Goal: Check status: Check status

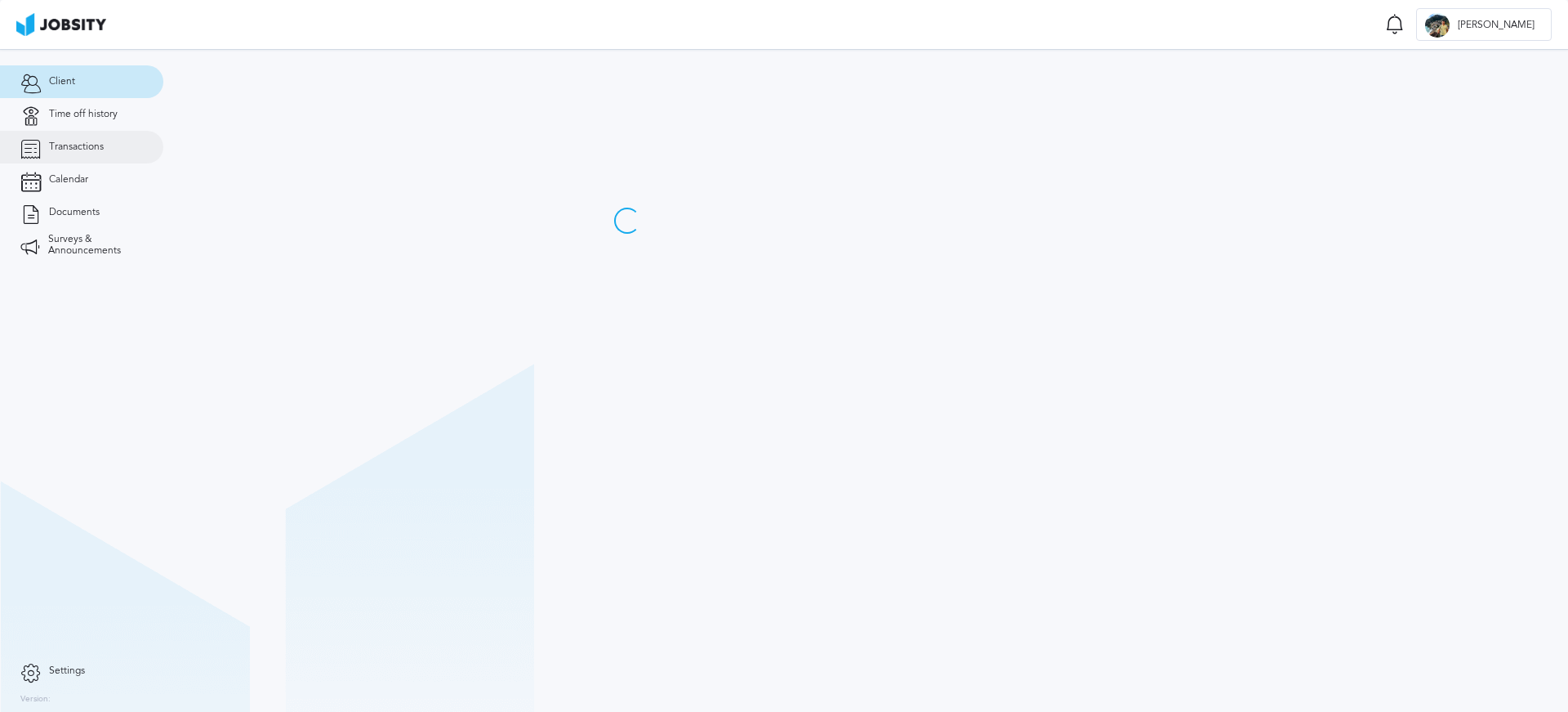
click at [99, 145] on span "Transactions" at bounding box center [77, 147] width 55 height 11
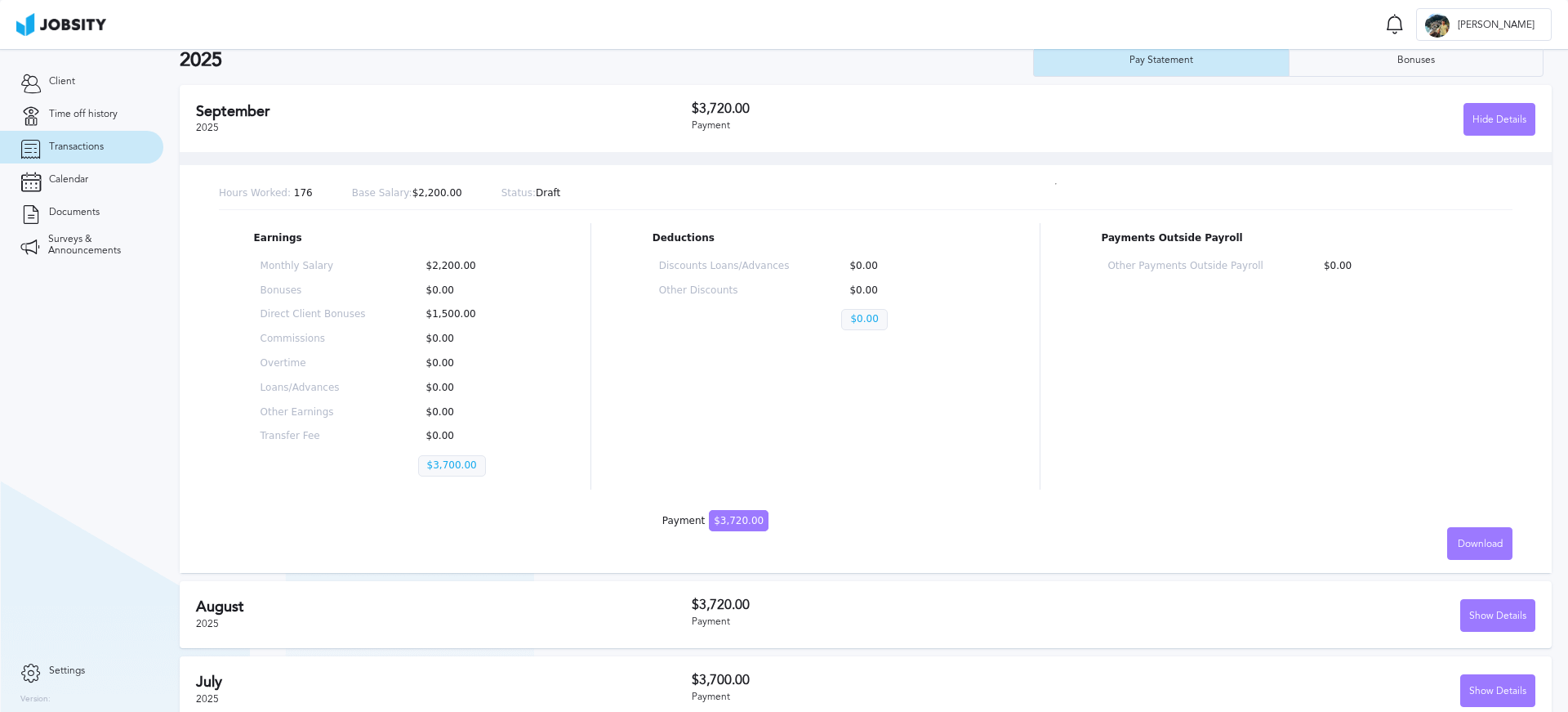
scroll to position [59, 0]
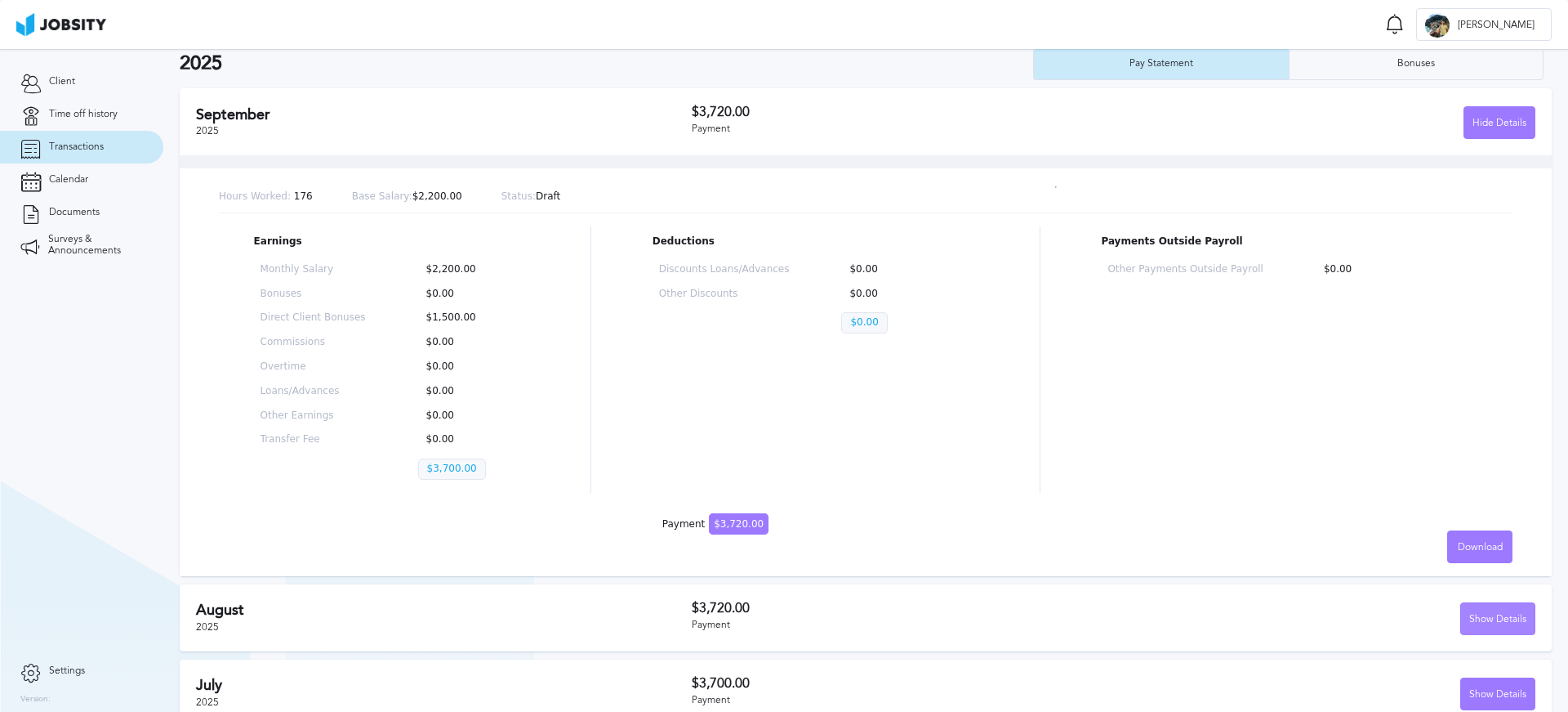
click at [1489, 624] on div "Show Details" at bounding box center [1498, 619] width 74 height 33
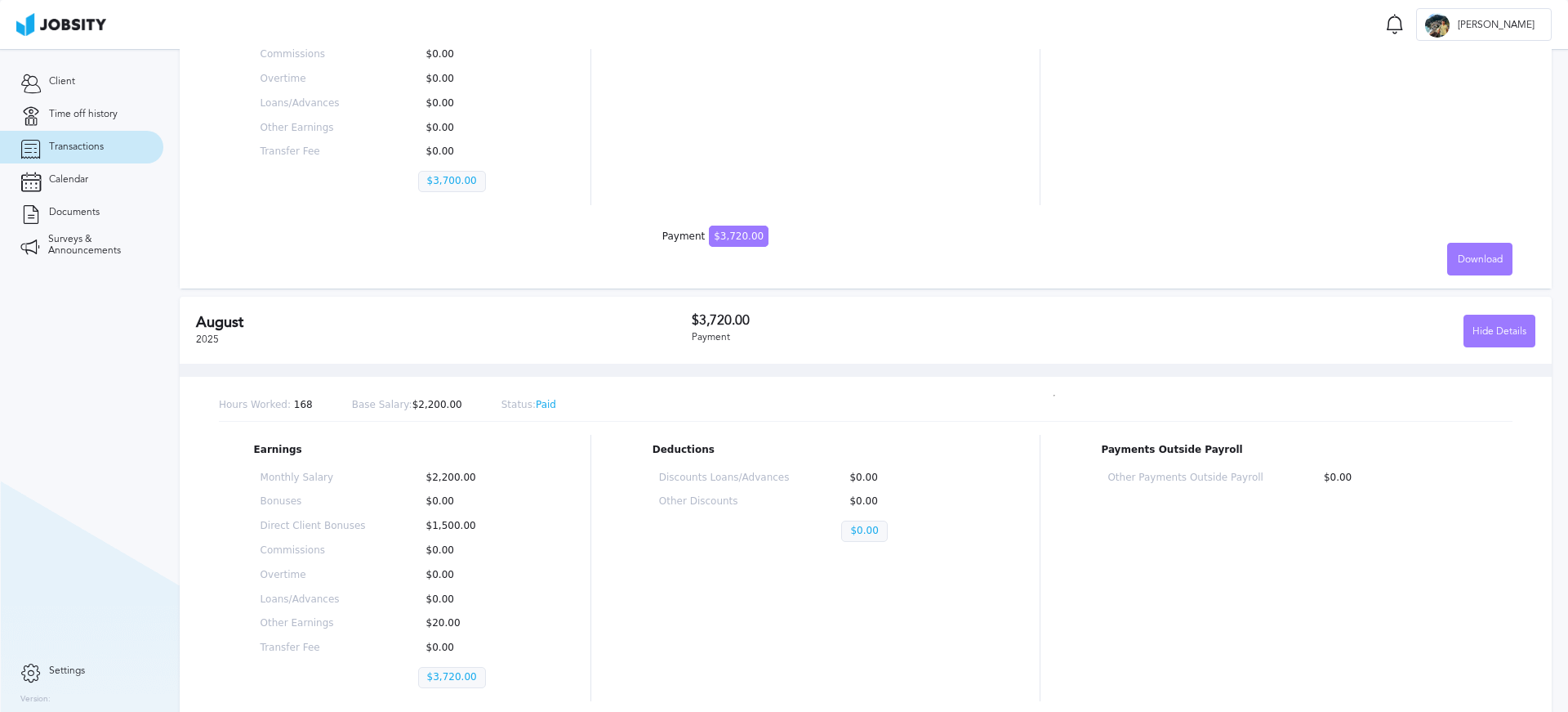
scroll to position [389, 0]
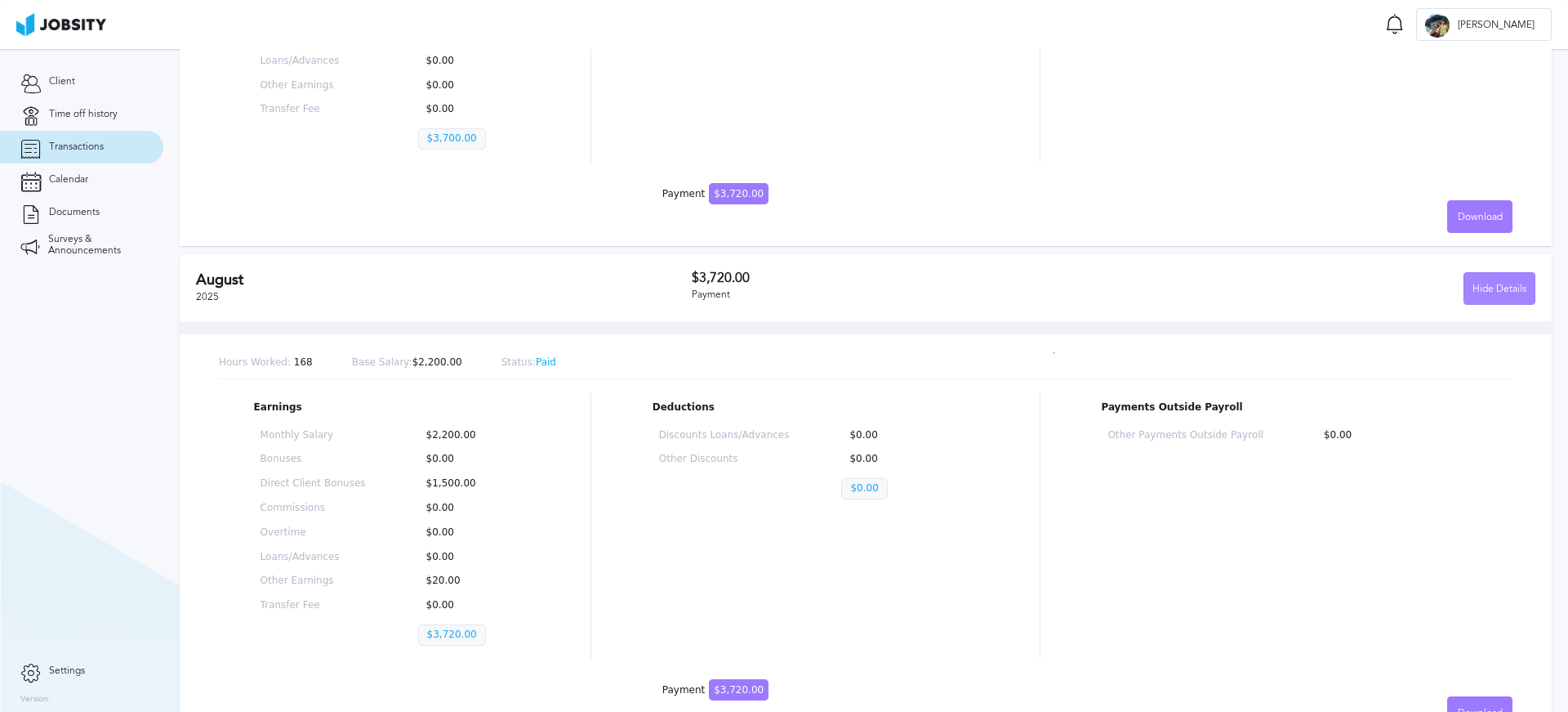
click at [1484, 281] on div "Hide Details" at bounding box center [1500, 289] width 70 height 33
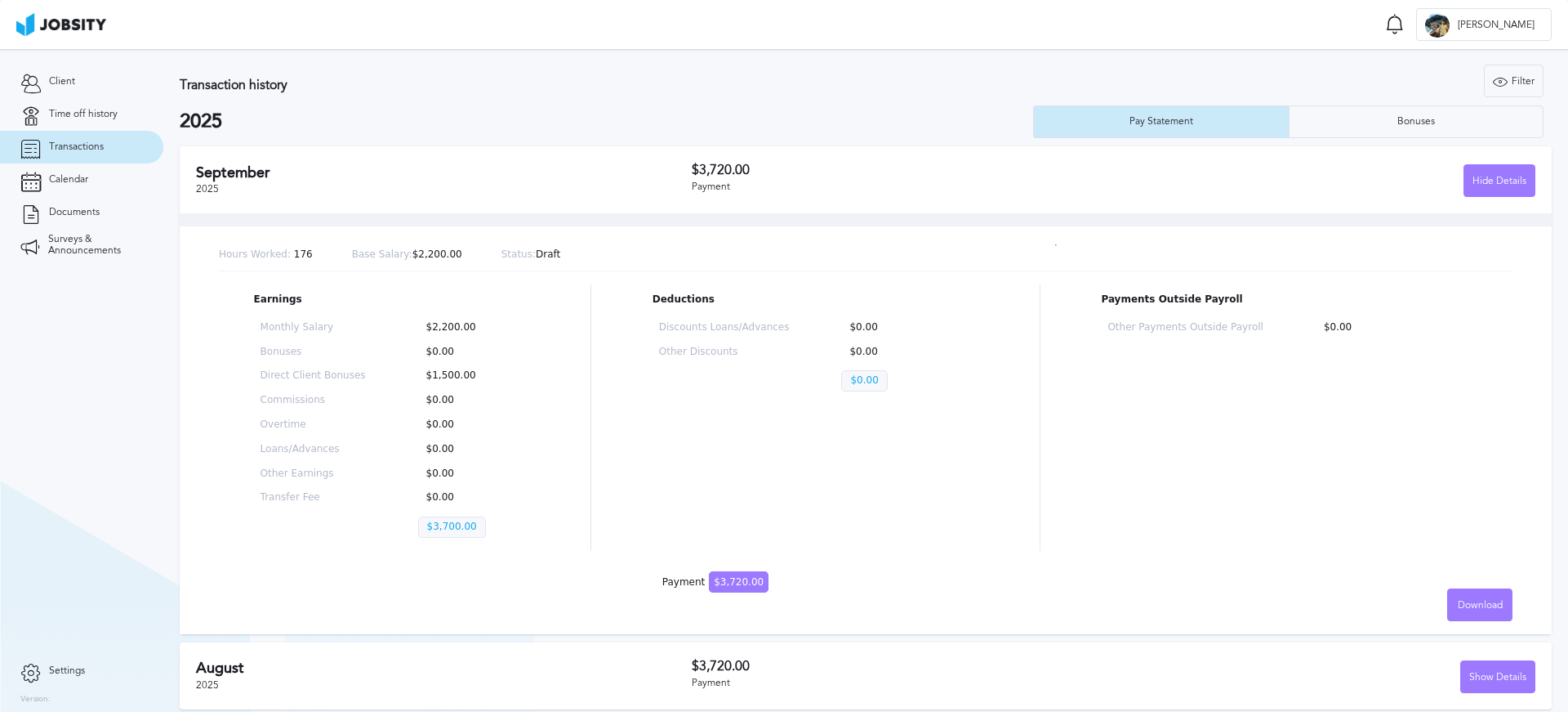
scroll to position [0, 0]
click at [1477, 183] on div "Hide Details" at bounding box center [1500, 181] width 70 height 33
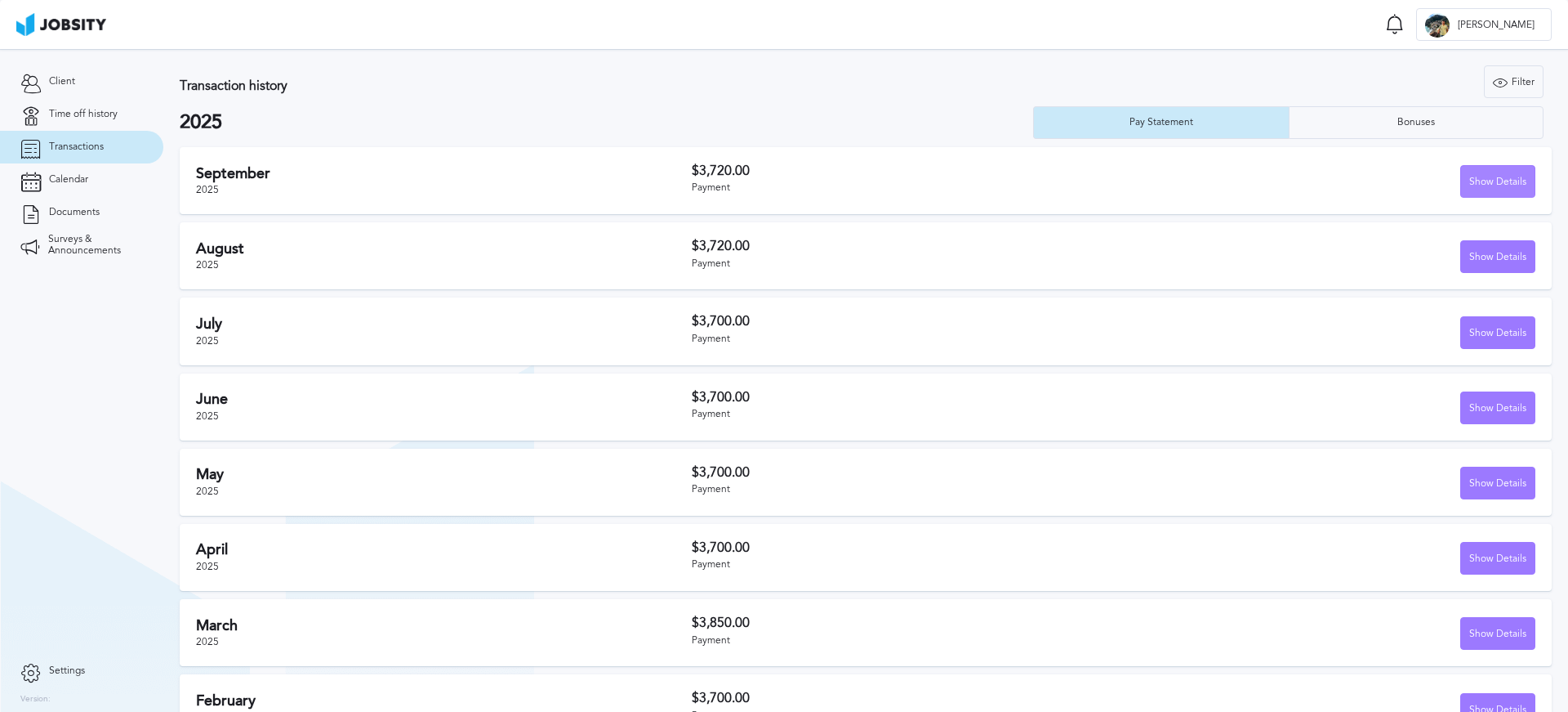
click at [1477, 183] on div "Show Details" at bounding box center [1498, 181] width 74 height 33
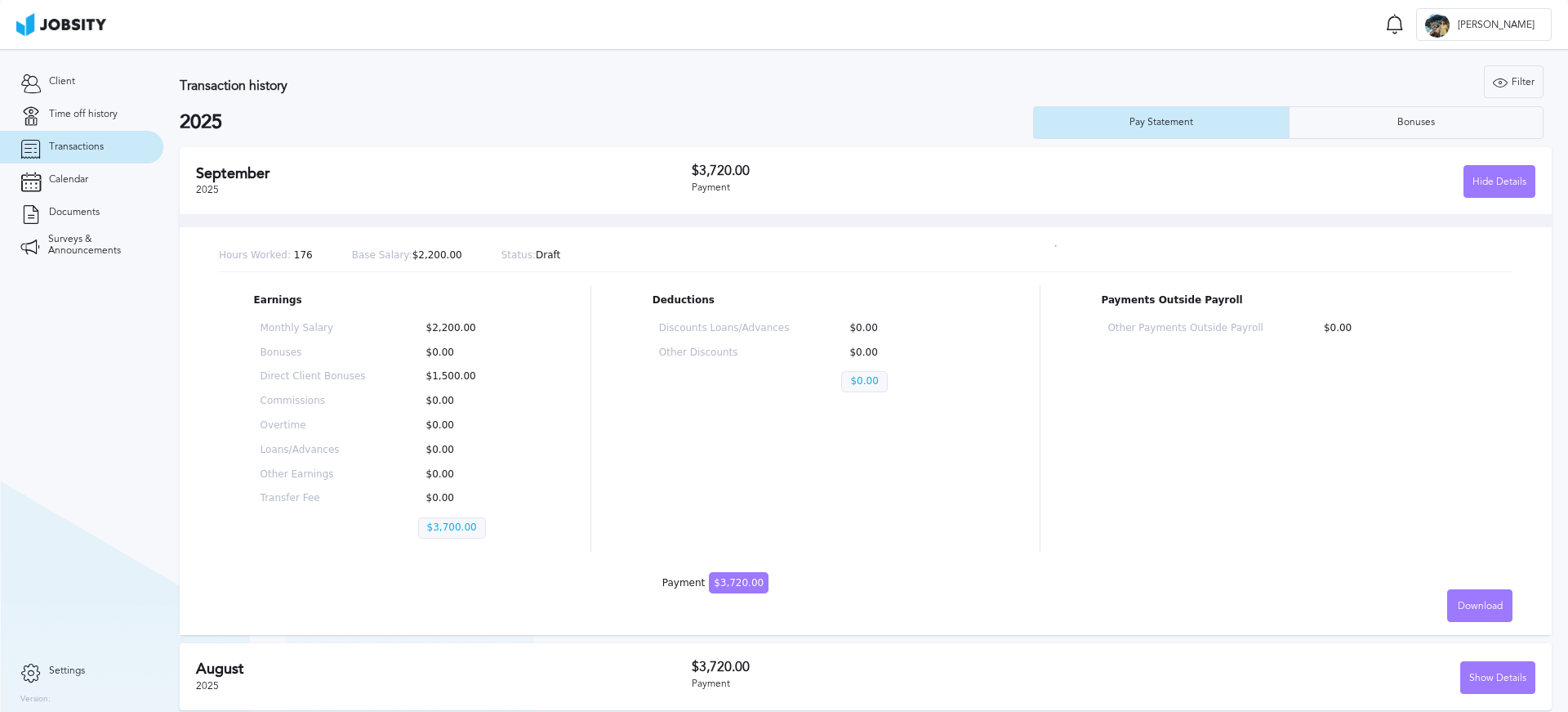
click at [462, 328] on p "$2,200.00" at bounding box center [471, 328] width 106 height 11
click at [448, 351] on p "$0.00" at bounding box center [471, 353] width 106 height 11
click at [452, 380] on p "$1,500.00" at bounding box center [471, 376] width 106 height 11
click at [446, 395] on p "$0.00" at bounding box center [471, 400] width 106 height 11
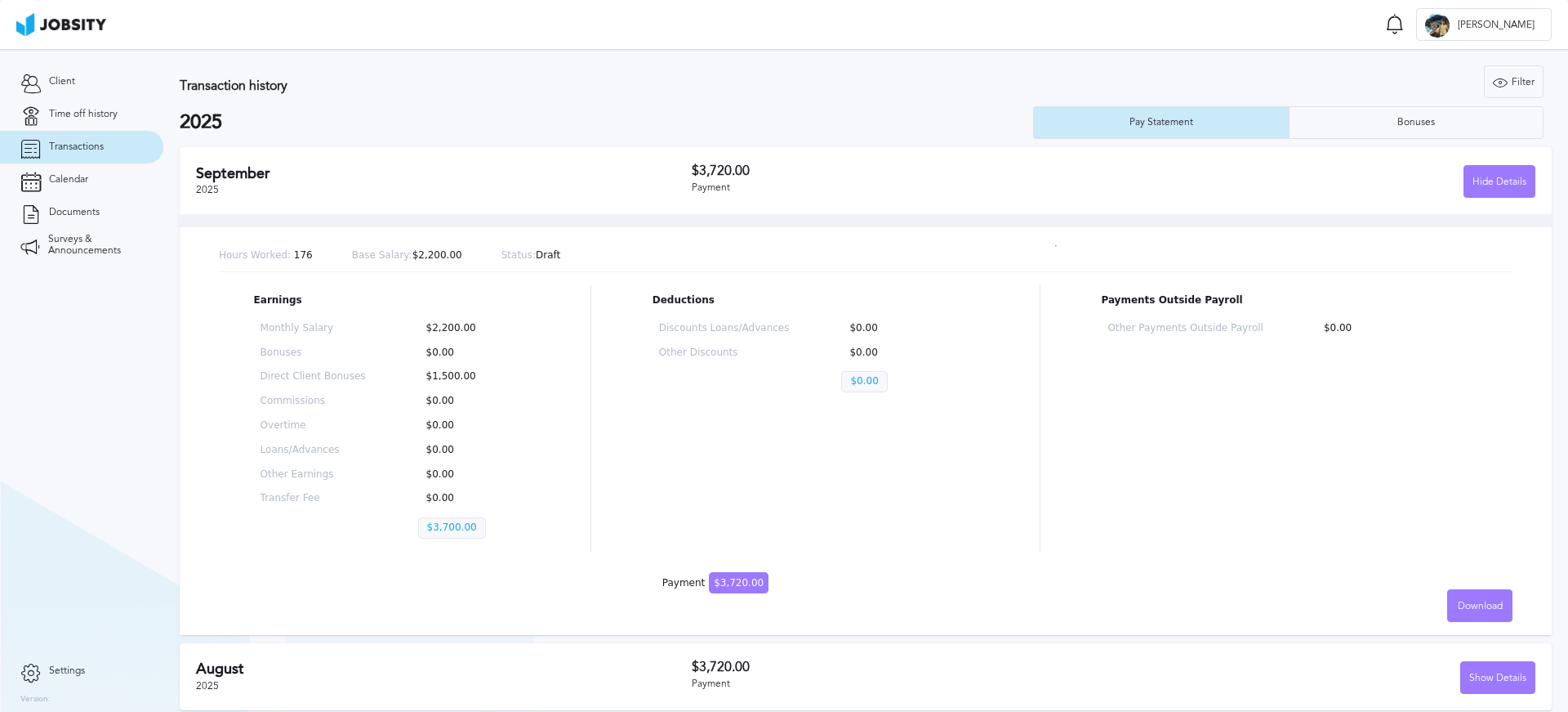
click at [442, 417] on div "Monthly Salary $2,200.00 Bonuses $0.00 Direct Client Bonuses $1,500.00 Commissi…" at bounding box center [392, 433] width 276 height 235
click at [441, 430] on p "$0.00" at bounding box center [471, 425] width 106 height 11
click at [440, 438] on div "Monthly Salary $2,200.00 Bonuses $0.00 Direct Client Bonuses $1,500.00 Commissi…" at bounding box center [392, 433] width 276 height 235
click at [440, 454] on p "$0.00" at bounding box center [471, 450] width 106 height 11
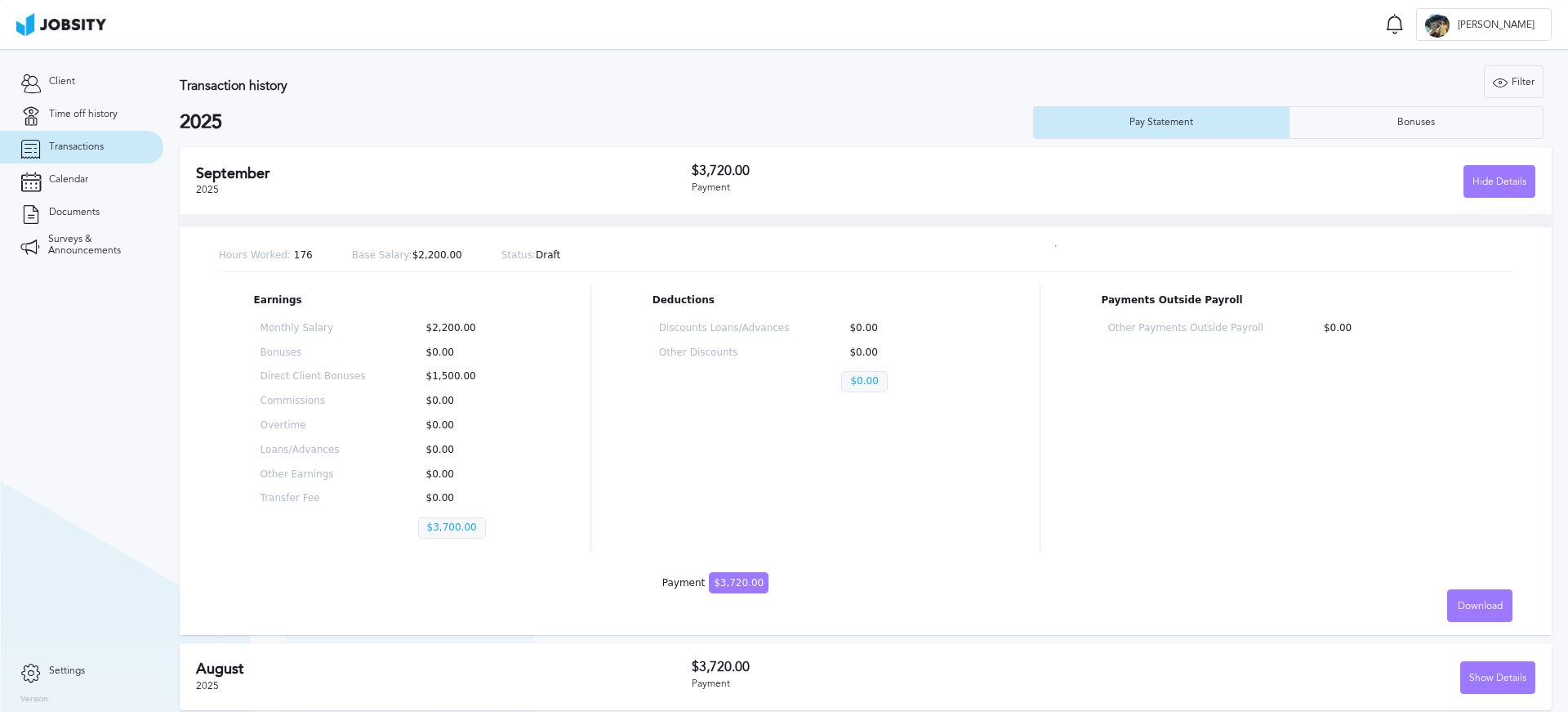
click at [441, 471] on p "$0.00" at bounding box center [471, 474] width 106 height 11
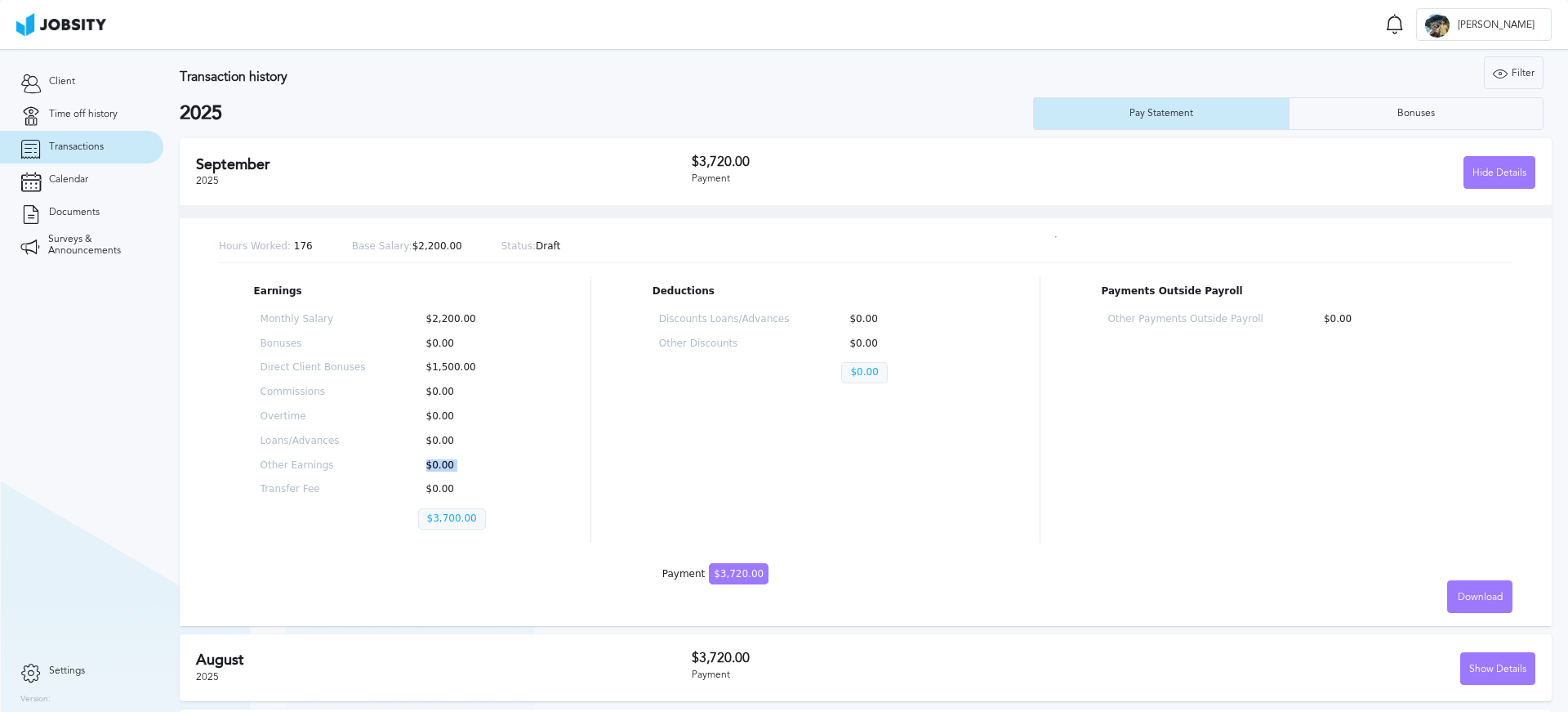
scroll to position [11, 0]
click at [1476, 176] on div "Hide Details" at bounding box center [1500, 170] width 70 height 33
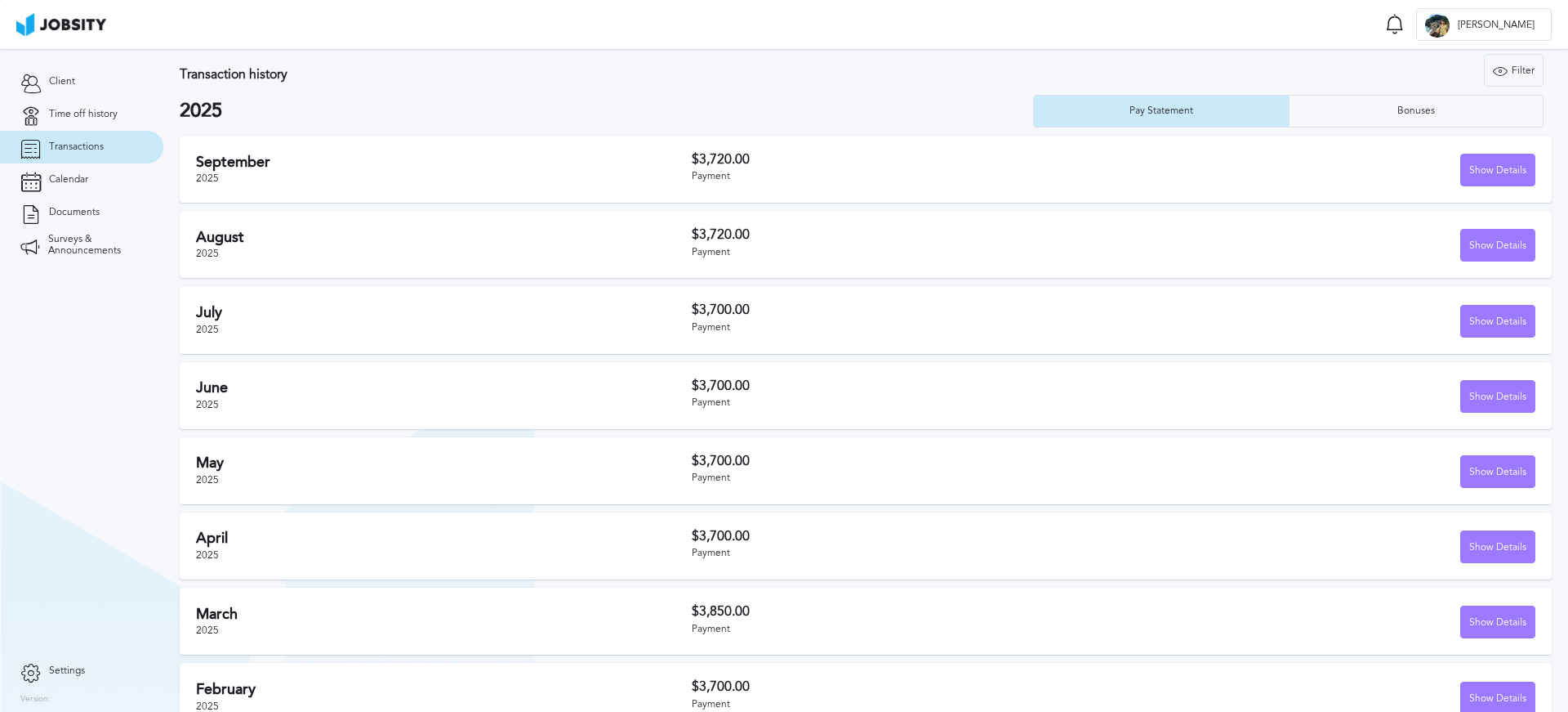
scroll to position [0, 0]
